Goal: Task Accomplishment & Management: Complete application form

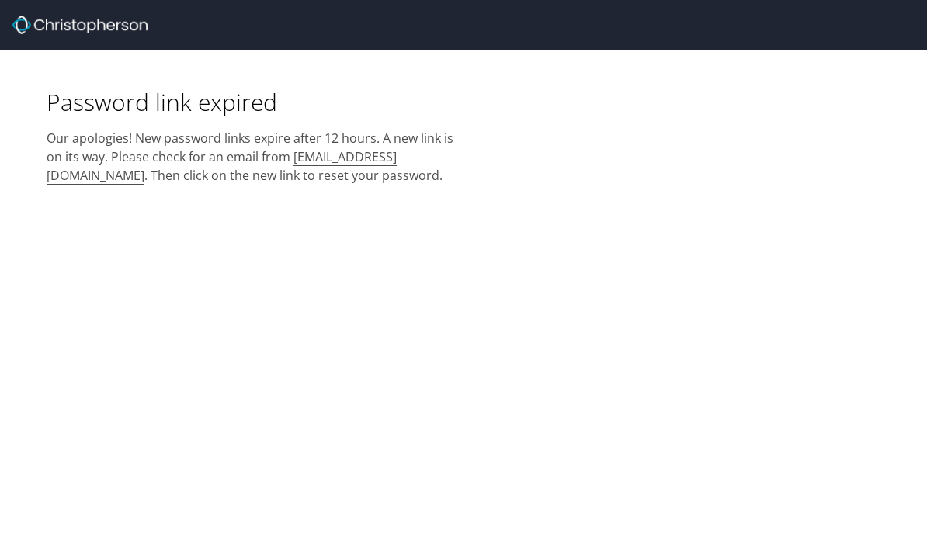
click at [125, 23] on img at bounding box center [79, 25] width 135 height 19
click at [34, 19] on img at bounding box center [79, 25] width 135 height 19
click at [34, 18] on img at bounding box center [79, 25] width 135 height 19
click at [398, 150] on h2 "Our apologies! New password links expire after 12 hours. A new link is on its w…" at bounding box center [251, 151] width 408 height 68
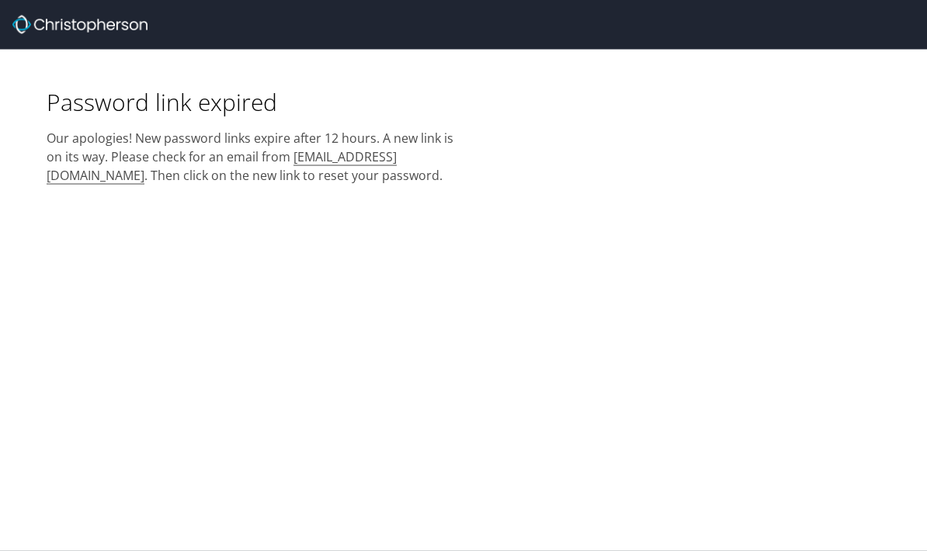
scroll to position [0, 0]
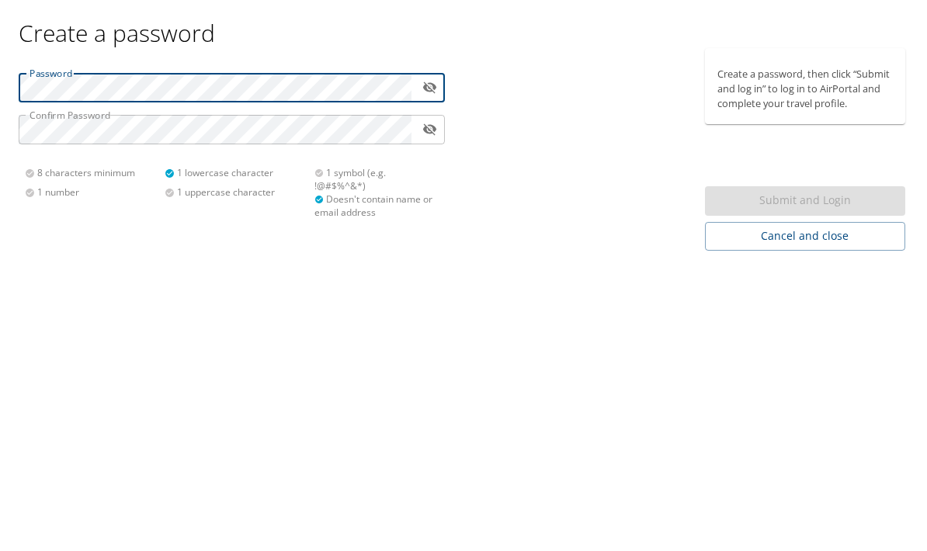
click at [423, 143] on icon "toggle password visibility" at bounding box center [429, 150] width 15 height 15
click at [428, 138] on button "toggle password visibility" at bounding box center [430, 150] width 24 height 24
click at [430, 143] on icon "toggle password visibility" at bounding box center [429, 150] width 15 height 15
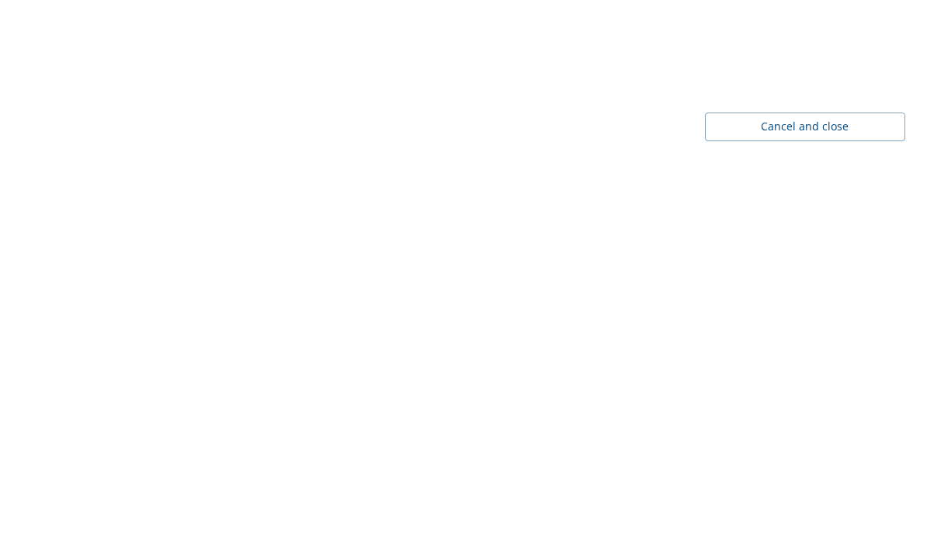
scroll to position [62, 0]
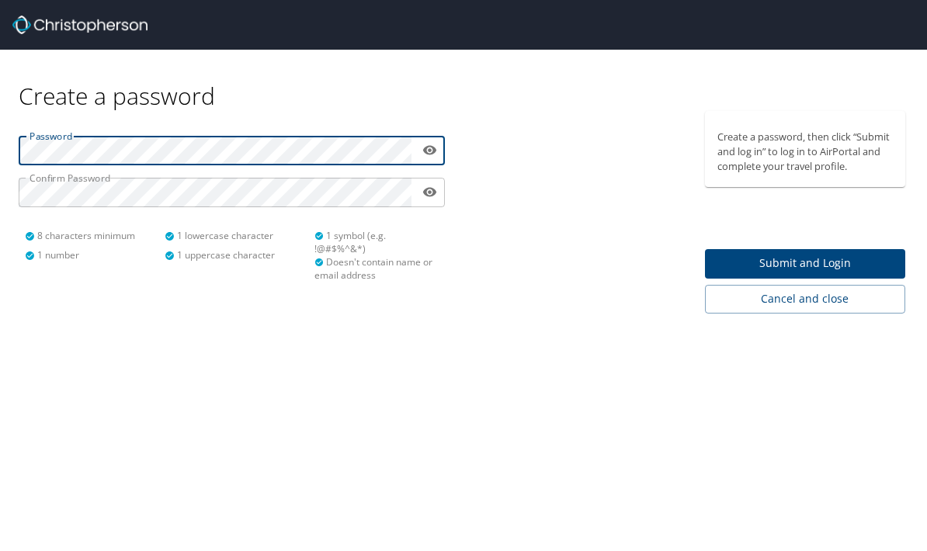
click at [806, 254] on span "Submit and Login" at bounding box center [805, 263] width 176 height 19
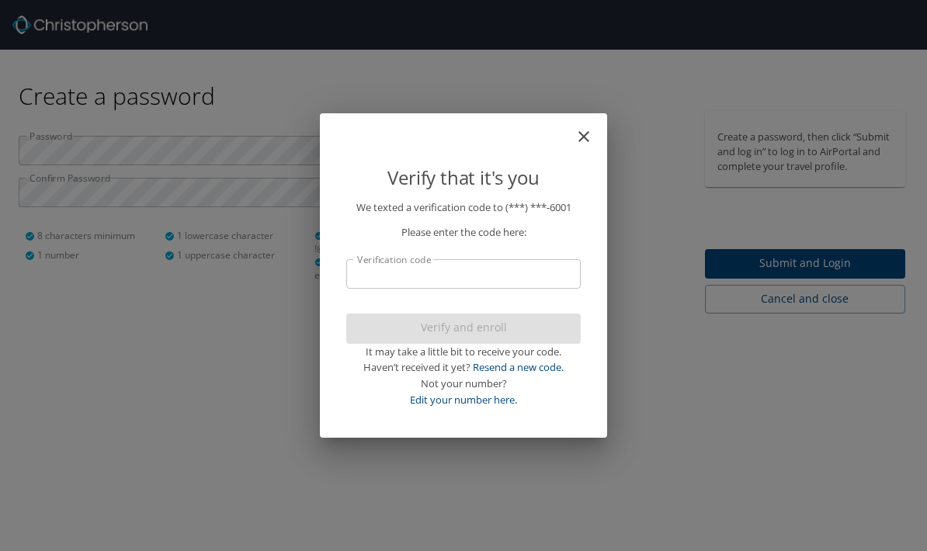
click at [521, 275] on input "Verification code" at bounding box center [463, 274] width 234 height 30
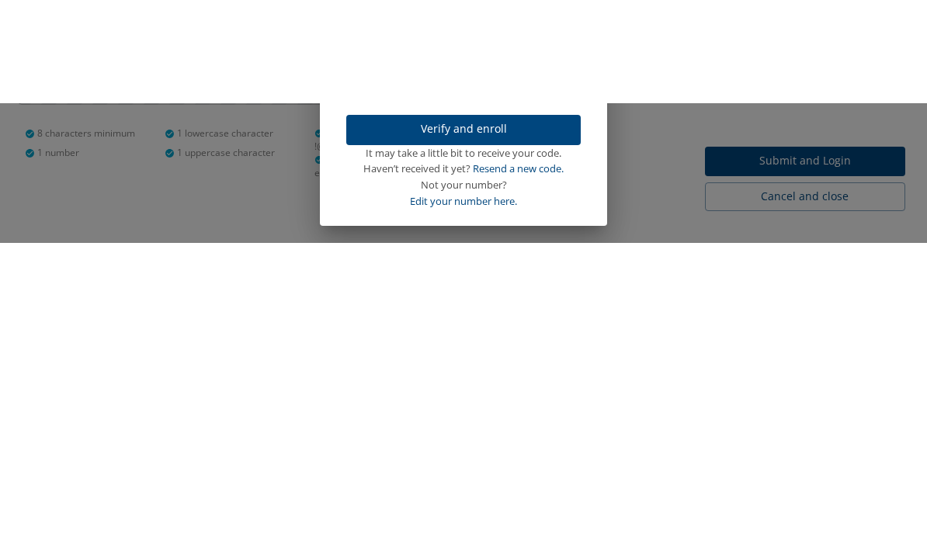
click at [364, 163] on input "T78447" at bounding box center [463, 178] width 234 height 30
type input "578447"
click at [509, 222] on span "Verify and enroll" at bounding box center [464, 231] width 210 height 19
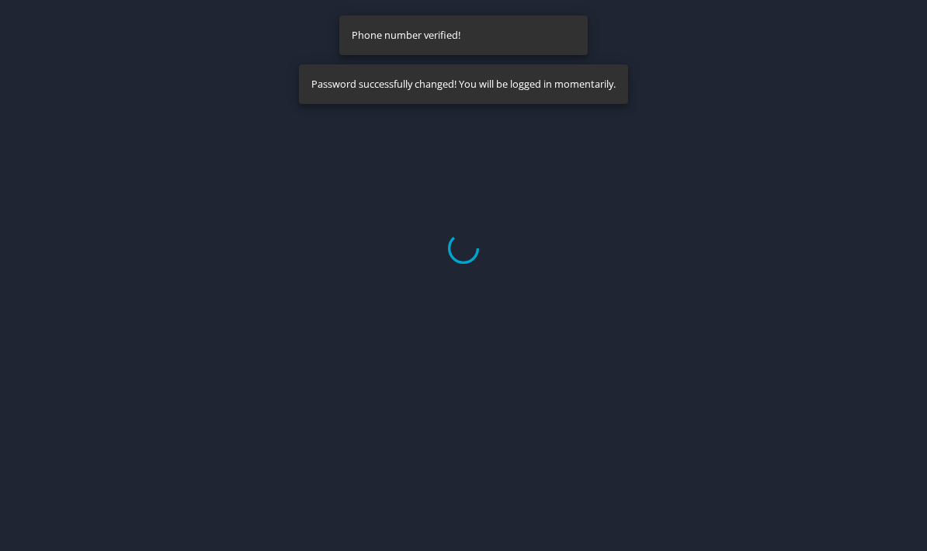
select select "US"
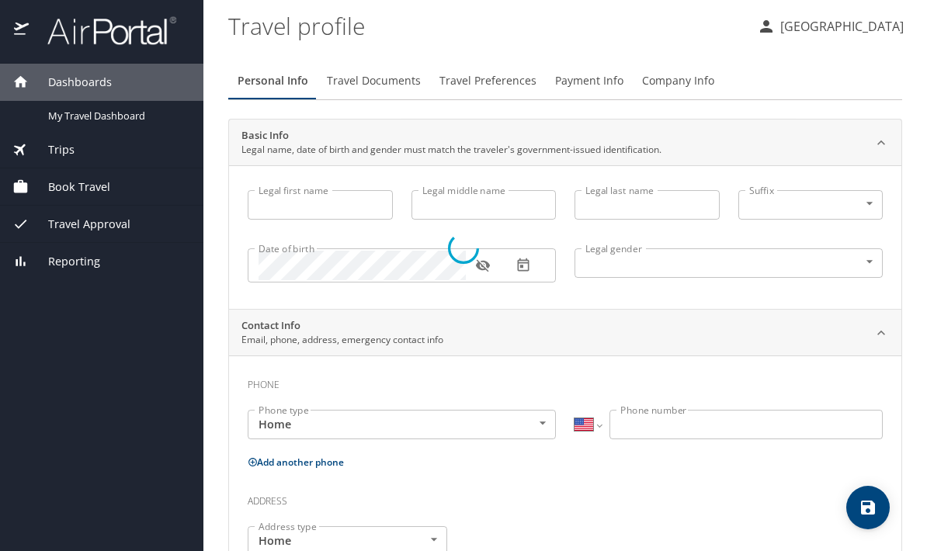
type input "Rahshamal"
type input "Hill"
type input "[DEMOGRAPHIC_DATA]"
select select "US"
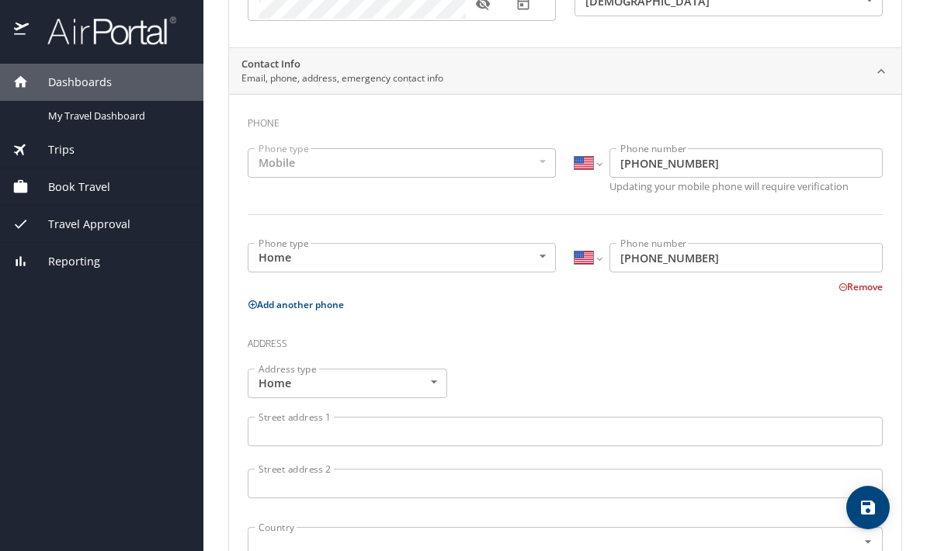
scroll to position [262, 0]
click at [109, 179] on div "Book Travel" at bounding box center [101, 187] width 179 height 17
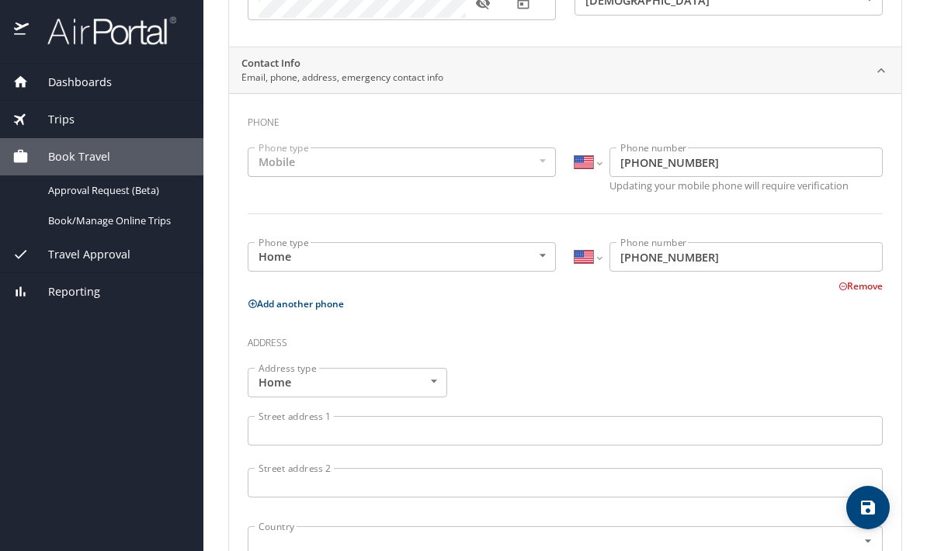
click at [134, 214] on span "Book/Manage Online Trips" at bounding box center [116, 221] width 137 height 15
